Goal: Book appointment/travel/reservation

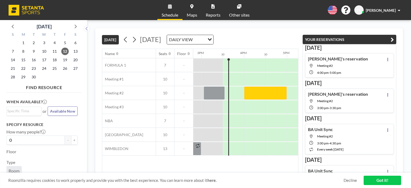
scroll to position [0, 642]
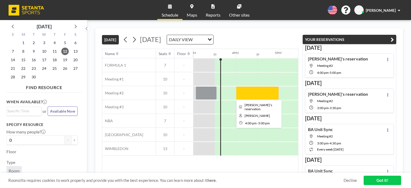
click at [246, 94] on div at bounding box center [257, 92] width 43 height 13
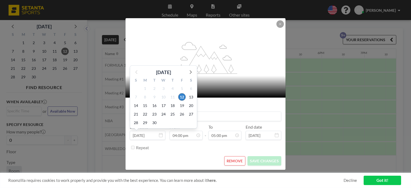
click at [144, 132] on input "[DATE]" at bounding box center [148, 135] width 36 height 9
click at [147, 106] on span "15" at bounding box center [144, 105] width 7 height 7
type input "[DATE]"
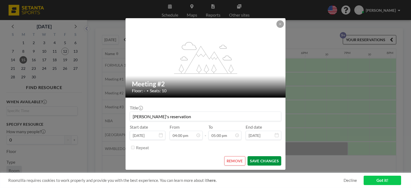
scroll to position [0, 663]
click at [258, 160] on button "SAVE CHANGES" at bounding box center [264, 160] width 34 height 9
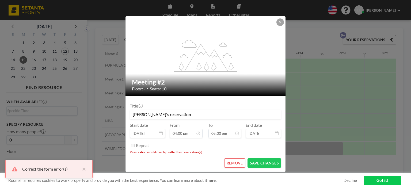
scroll to position [0, 0]
click at [241, 162] on button "REMOVE" at bounding box center [234, 162] width 21 height 9
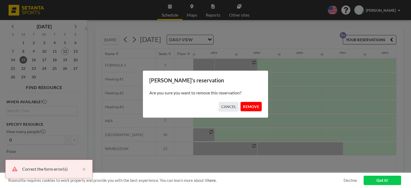
click at [251, 106] on button "REMOVE" at bounding box center [250, 106] width 21 height 9
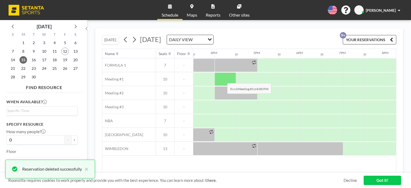
click at [223, 79] on div at bounding box center [224, 78] width 21 height 13
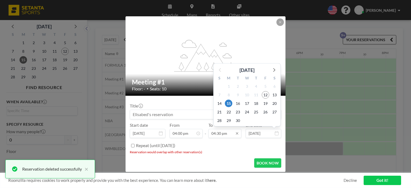
click at [234, 135] on input "04:30 pm" at bounding box center [224, 133] width 33 height 9
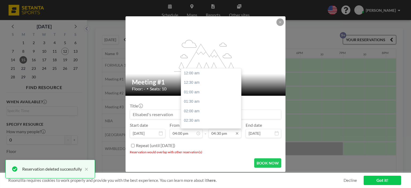
scroll to position [314, 0]
click at [201, 84] on div "05:00 pm" at bounding box center [212, 83] width 63 height 10
type input "05:00 pm"
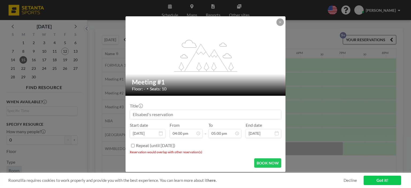
scroll to position [324, 0]
click at [260, 162] on button "BOOK NOW" at bounding box center [267, 162] width 27 height 9
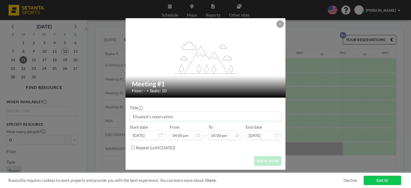
scroll to position [0, 0]
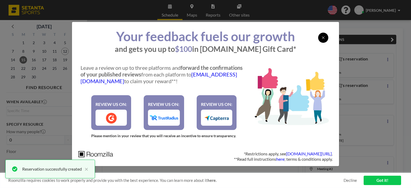
click at [321, 35] on div at bounding box center [323, 38] width 10 height 10
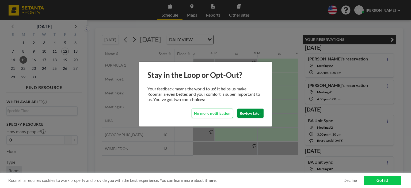
click at [243, 117] on button "Review later" at bounding box center [250, 113] width 26 height 9
